Goal: Find specific page/section: Find specific page/section

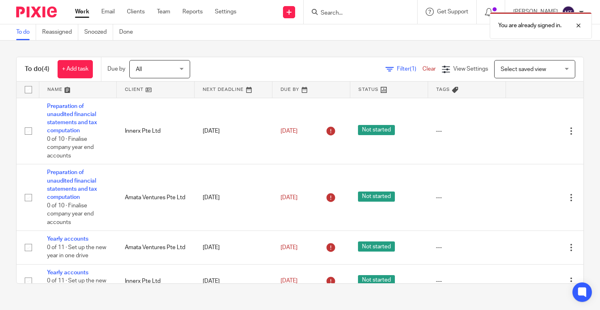
click at [361, 13] on div "You are already signed in." at bounding box center [446, 23] width 292 height 31
drag, startPoint x: 577, startPoint y: 24, endPoint x: 514, endPoint y: 16, distance: 63.7
click at [577, 24] on div at bounding box center [573, 26] width 22 height 10
click at [341, 12] on input "Search" at bounding box center [356, 13] width 73 height 7
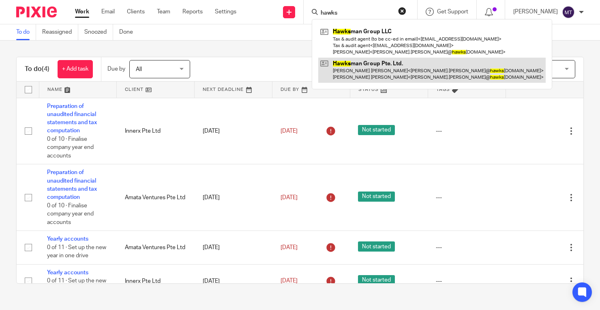
type input "hawks"
click at [384, 71] on link at bounding box center [431, 70] width 227 height 25
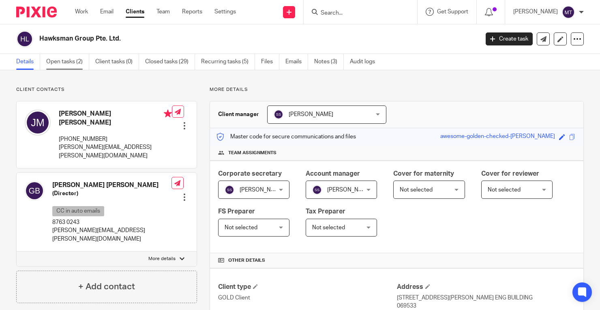
click at [80, 60] on link "Open tasks (2)" at bounding box center [67, 62] width 43 height 16
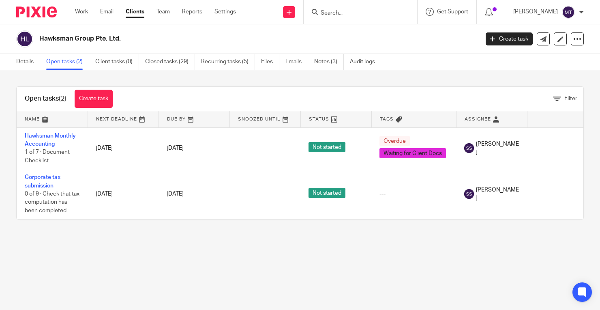
click at [47, 16] on img at bounding box center [36, 11] width 41 height 11
